Goal: Obtain resource: Obtain resource

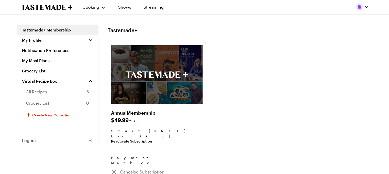
click at [42, 92] on span "All Recipes" at bounding box center [36, 92] width 21 height 6
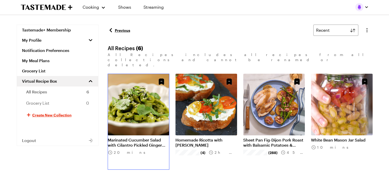
click at [136, 137] on link "Marinated Cucumber Salad with Cilantro Pickled Ginger Vinaigrette" at bounding box center [139, 142] width 62 height 10
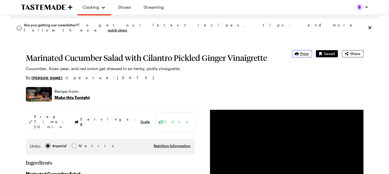
click at [300, 55] on button "Print" at bounding box center [302, 53] width 20 height 7
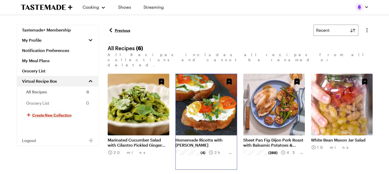
click at [189, 137] on link "Homemade Ricotta with Tomato Basil Bruschetta" at bounding box center [207, 142] width 62 height 10
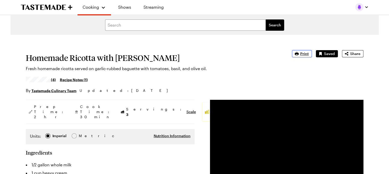
click at [302, 55] on span "Print" at bounding box center [304, 53] width 8 height 5
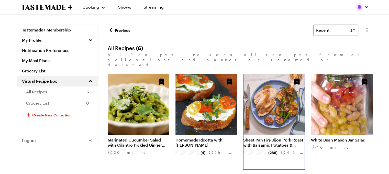
click at [269, 137] on link "Sheet Pan Fig-Dijon Pork Roast with Balsamic Potatoes & Asparagus" at bounding box center [274, 142] width 62 height 10
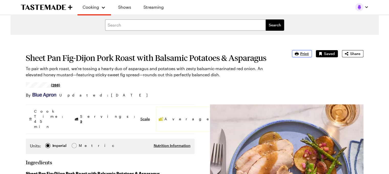
click at [307, 53] on span "Print" at bounding box center [304, 53] width 8 height 5
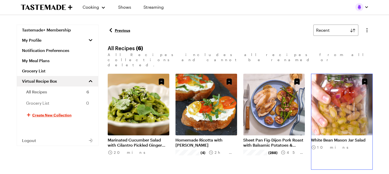
click at [328, 137] on link "White Bean Mason Jar Salad" at bounding box center [342, 139] width 62 height 5
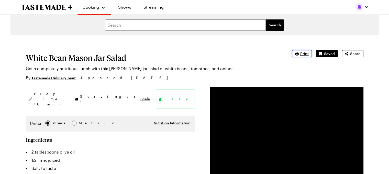
click at [303, 55] on span "Print" at bounding box center [304, 53] width 8 height 5
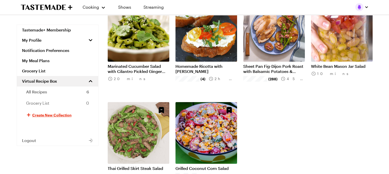
scroll to position [74, 0]
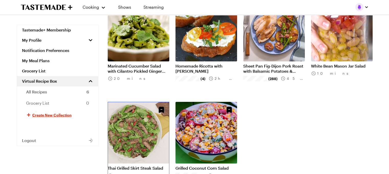
click at [132, 166] on link "Thai Grilled Skirt Steak Salad" at bounding box center [139, 168] width 62 height 5
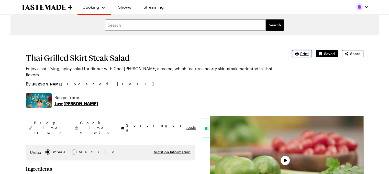
click at [299, 53] on icon "button" at bounding box center [296, 53] width 5 height 5
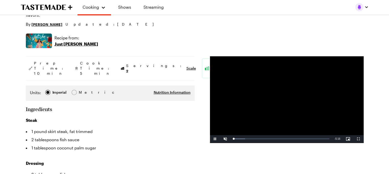
scroll to position [64, 0]
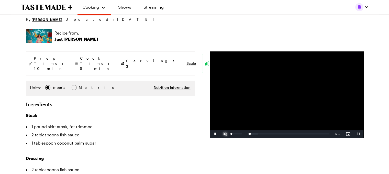
click at [224, 134] on span "Video Player" at bounding box center [225, 134] width 10 height 0
click at [214, 134] on span "Video Player" at bounding box center [215, 134] width 10 height 0
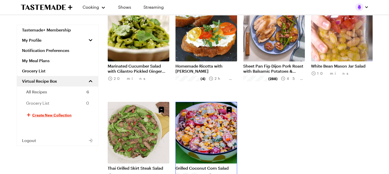
click at [211, 166] on link "Grilled Coconut Corn Salad" at bounding box center [207, 168] width 62 height 5
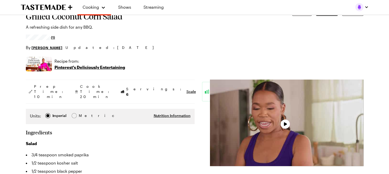
type textarea "x"
